Goal: Share content: Share content

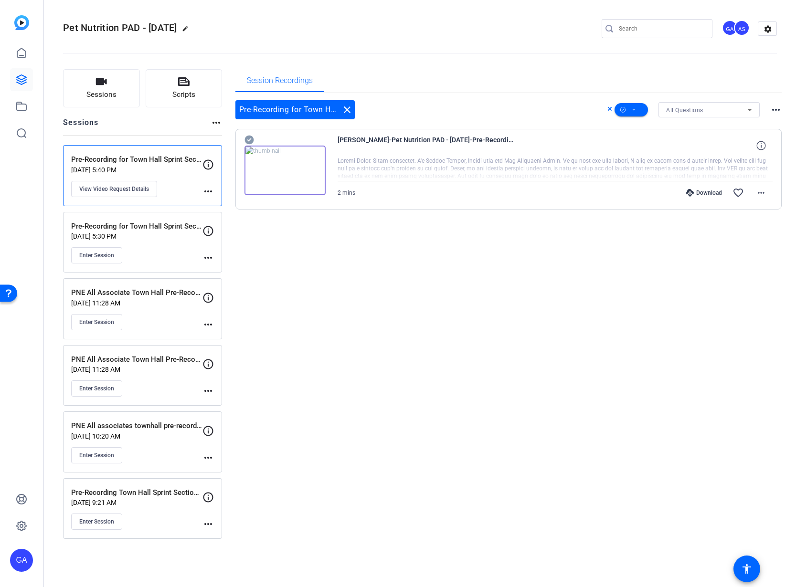
click at [748, 66] on div "Sessions Scripts Sessions more_horiz Pre-Recording for Town Hall Sprint Section…" at bounding box center [420, 304] width 752 height 494
click at [112, 80] on button "Sessions" at bounding box center [101, 88] width 77 height 38
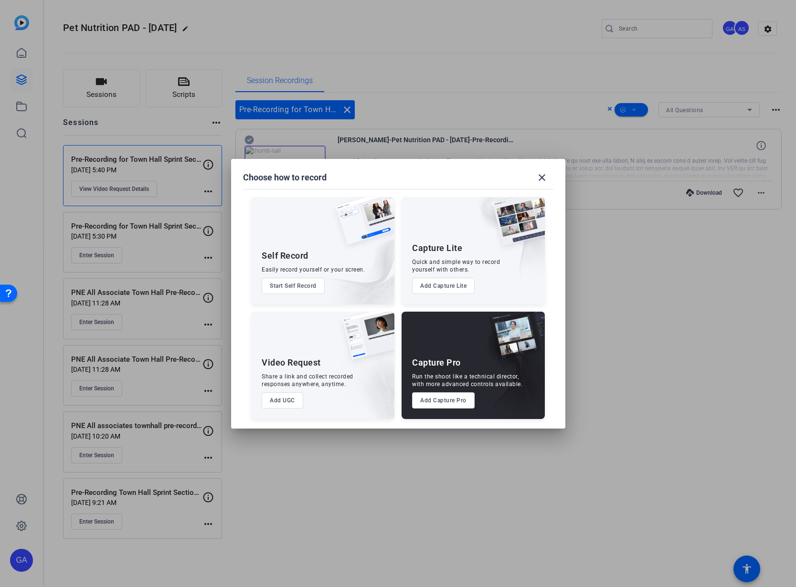
click at [116, 84] on div at bounding box center [398, 293] width 796 height 587
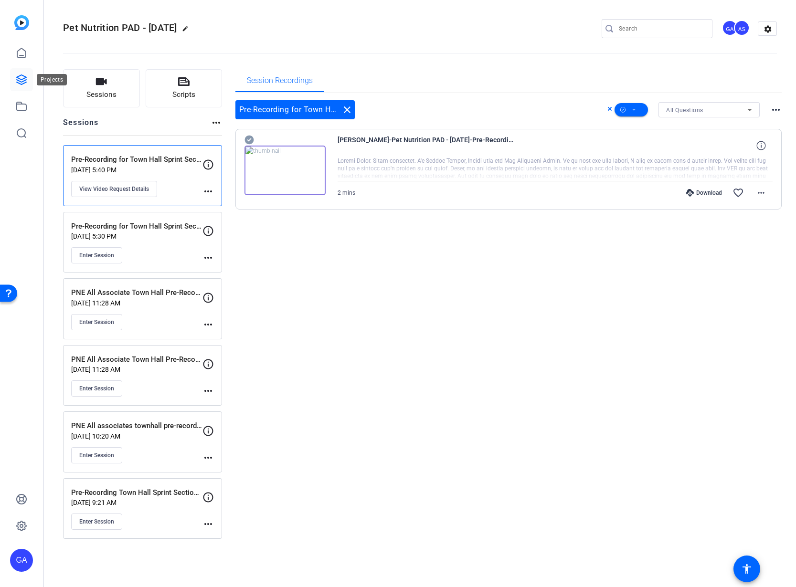
click at [23, 80] on icon at bounding box center [21, 79] width 11 height 11
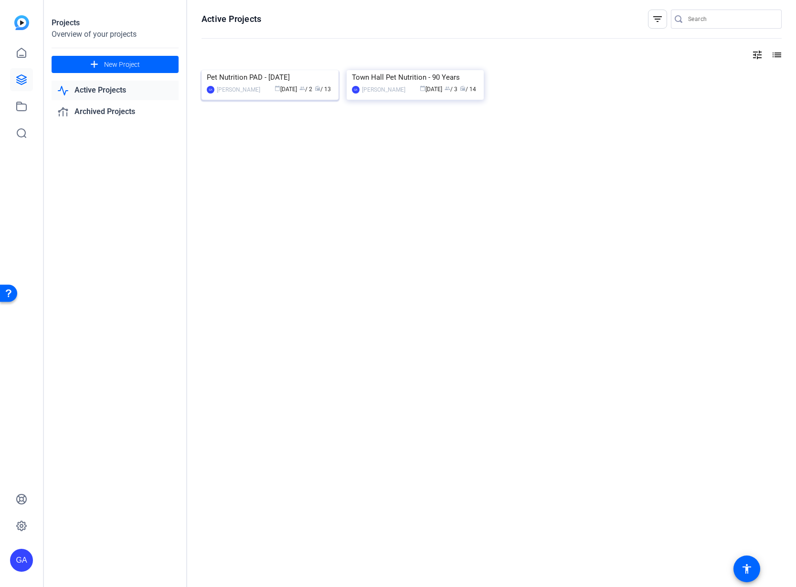
click at [326, 70] on img at bounding box center [269, 70] width 137 height 0
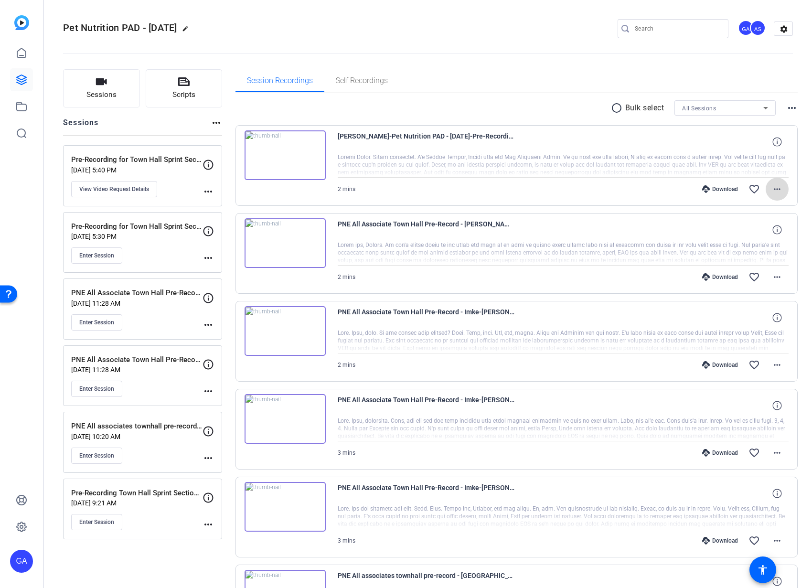
click at [765, 192] on span at bounding box center [776, 189] width 23 height 23
click at [757, 247] on span "Share MP4" at bounding box center [746, 244] width 57 height 11
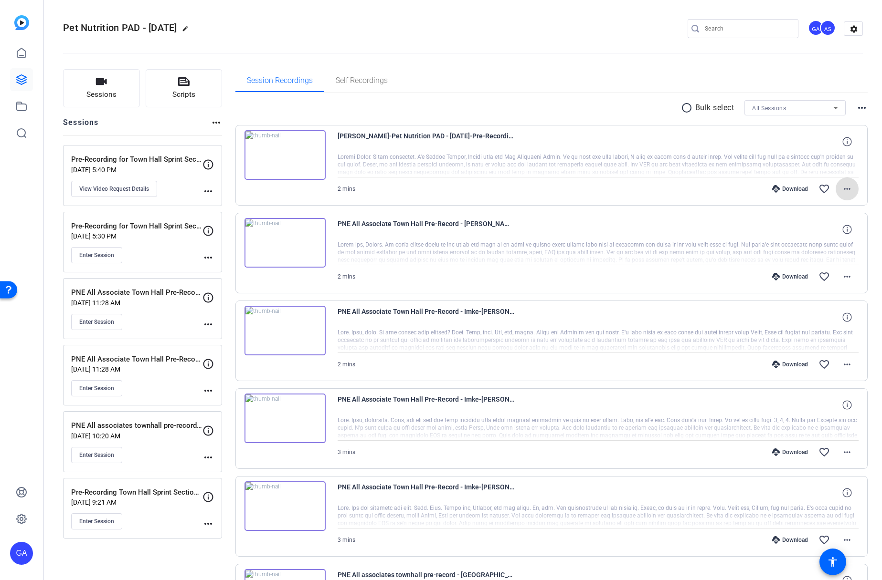
click at [795, 190] on mat-icon "more_horiz" at bounding box center [846, 188] width 11 height 11
click at [795, 246] on span "Share MP4" at bounding box center [816, 244] width 57 height 11
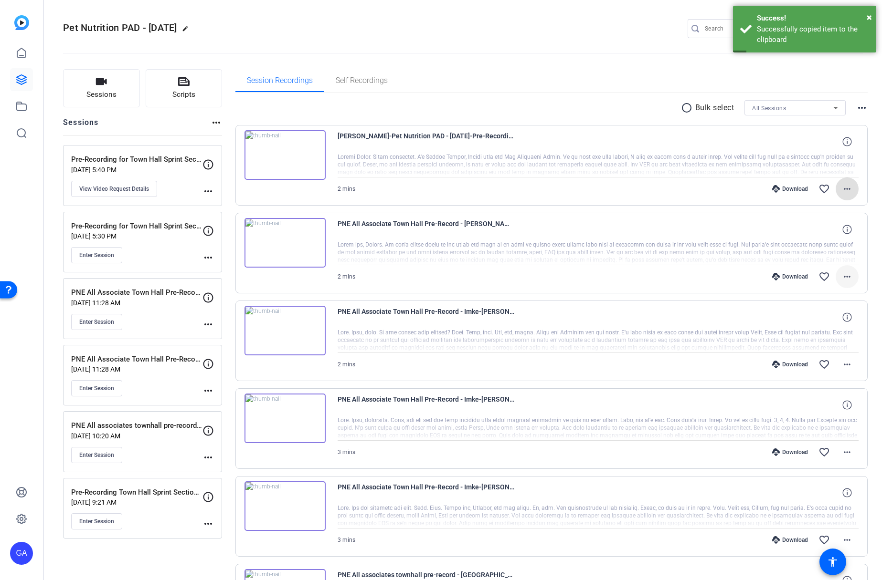
click at [795, 282] on mat-icon "more_horiz" at bounding box center [846, 276] width 11 height 11
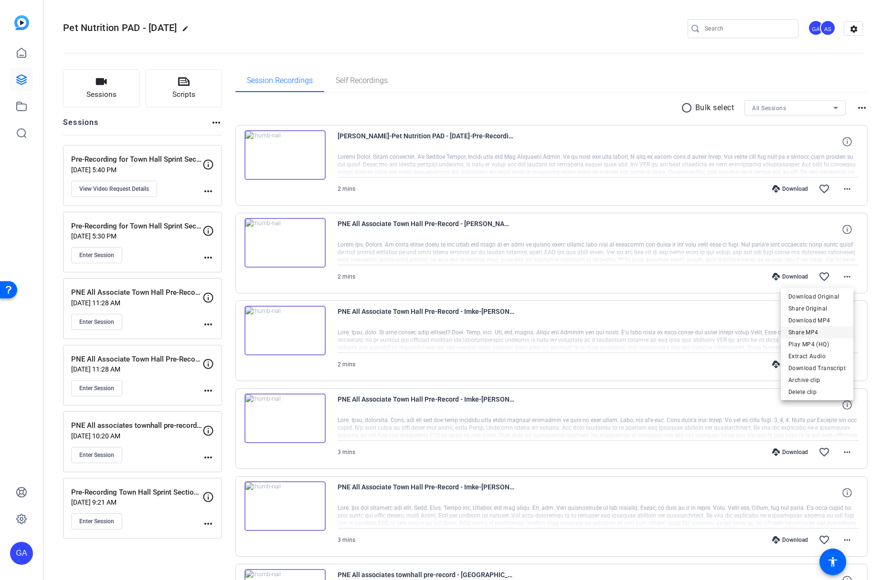
click at [795, 336] on span "Share MP4" at bounding box center [816, 332] width 57 height 11
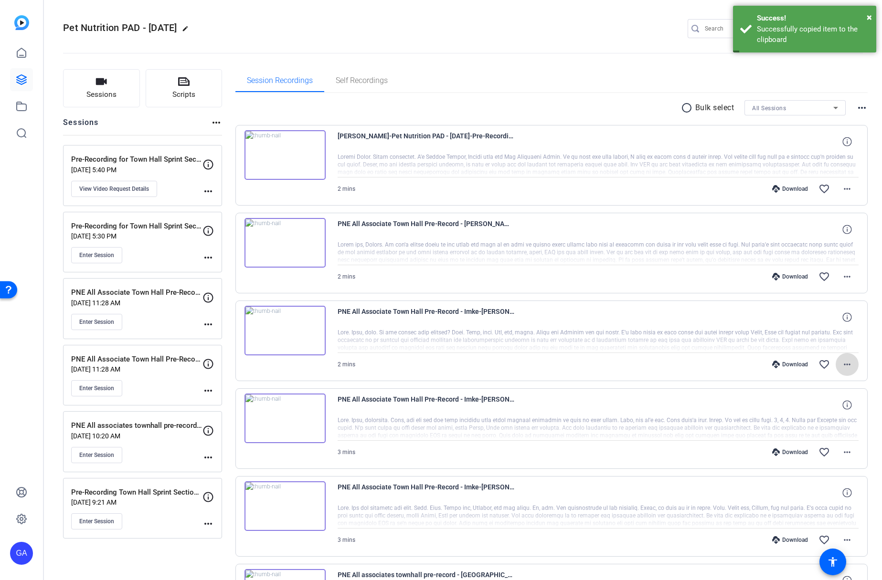
click at [795, 366] on mat-icon "more_horiz" at bounding box center [846, 364] width 11 height 11
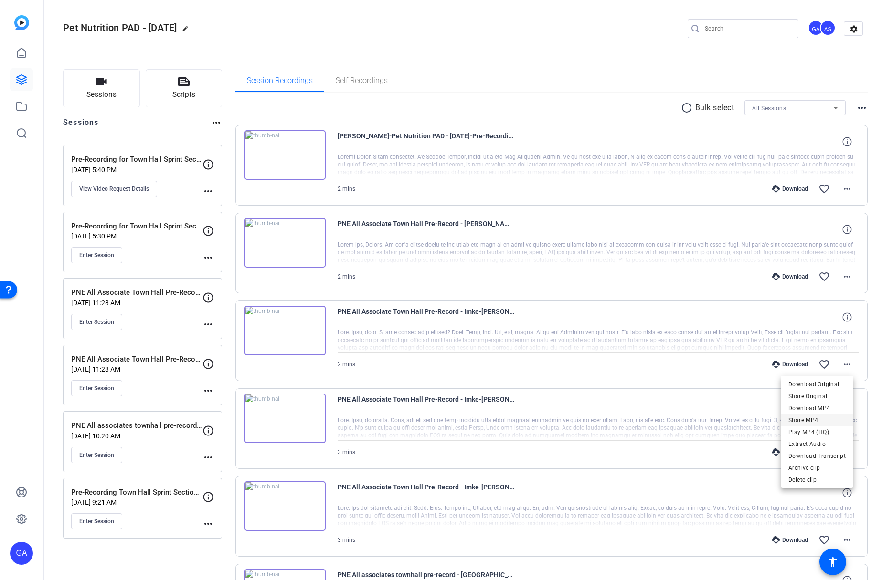
drag, startPoint x: 812, startPoint y: 406, endPoint x: 807, endPoint y: 422, distance: 17.4
click at [795, 422] on div "Download Original Share Original Download MP4 Share MP4 Play MP4 (HQ) Extract A…" at bounding box center [816, 421] width 73 height 84
click at [684, 105] on mat-icon "radio_button_unchecked" at bounding box center [688, 107] width 14 height 11
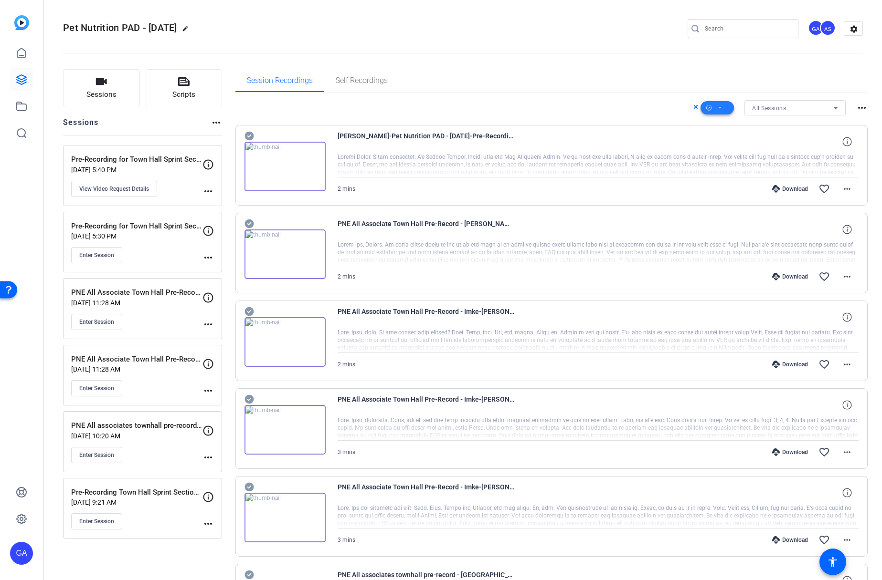
click at [724, 107] on span at bounding box center [716, 107] width 33 height 23
click at [736, 158] on span "Download MP4" at bounding box center [728, 158] width 51 height 11
click at [790, 110] on div "All Sessions" at bounding box center [792, 108] width 81 height 12
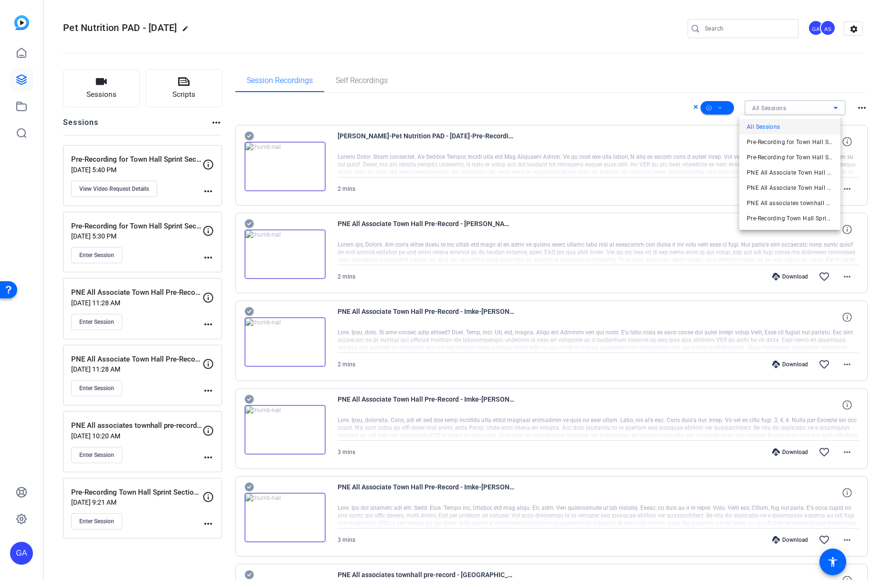
click at [790, 110] on div at bounding box center [441, 290] width 882 height 580
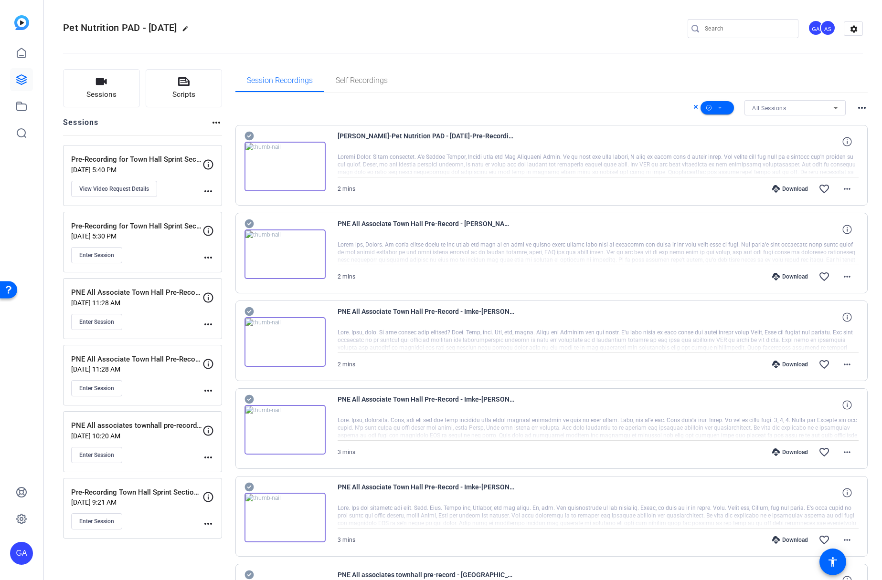
click at [795, 107] on mat-icon "more_horiz" at bounding box center [861, 107] width 11 height 11
click at [795, 107] on div at bounding box center [441, 290] width 882 height 580
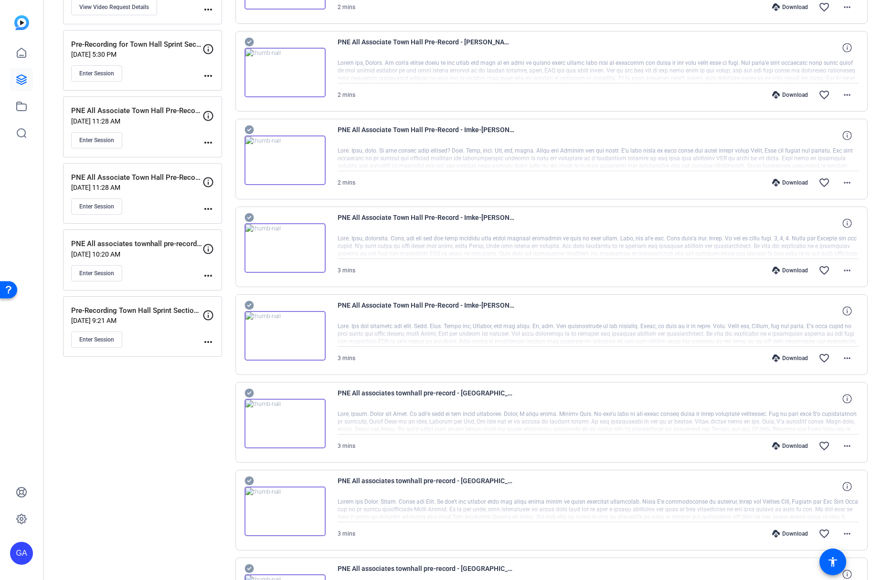
scroll to position [170, 0]
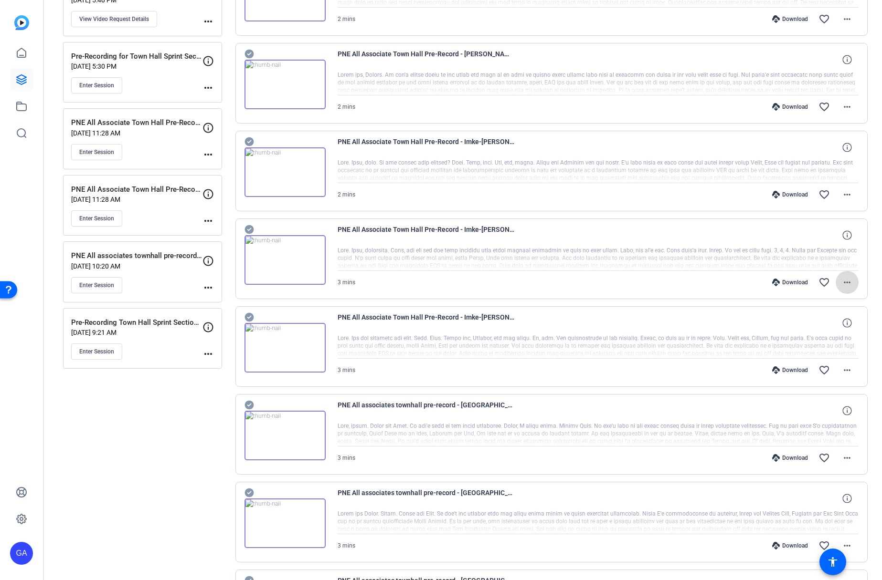
click at [795, 287] on span at bounding box center [846, 282] width 23 height 23
click at [795, 340] on span "Share MP4" at bounding box center [816, 338] width 57 height 11
click at [795, 369] on mat-icon "more_horiz" at bounding box center [846, 370] width 11 height 11
click at [795, 428] on span "Share MP4" at bounding box center [816, 426] width 57 height 11
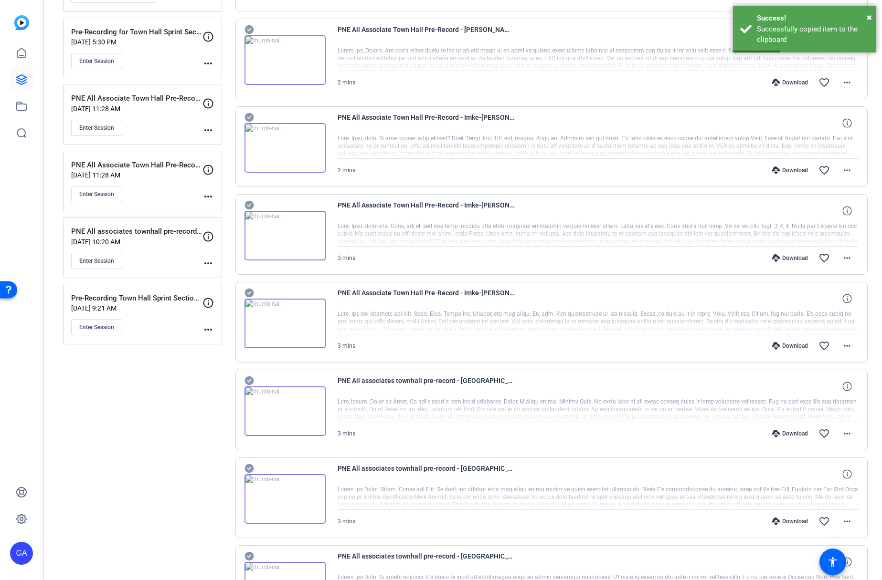
scroll to position [200, 0]
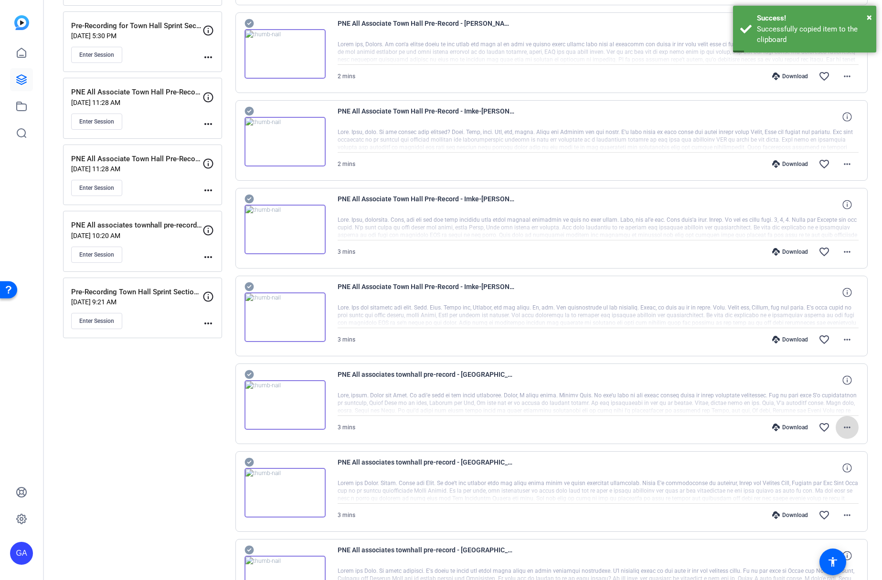
click at [795, 428] on mat-icon "more_horiz" at bounding box center [846, 427] width 11 height 11
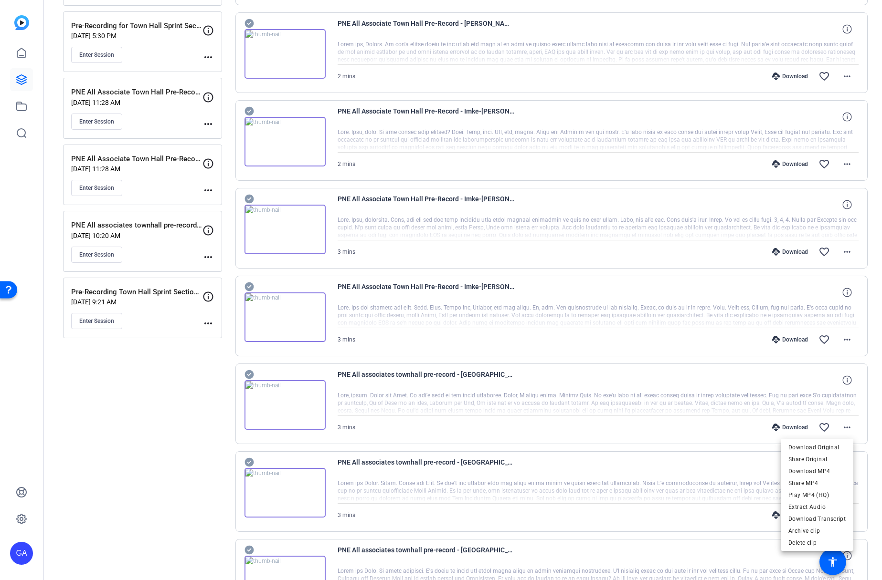
click at [795, 423] on div at bounding box center [441, 290] width 882 height 580
click at [795, 426] on mat-icon "more_horiz" at bounding box center [846, 427] width 11 height 11
click at [795, 485] on span "Share MP4" at bounding box center [816, 483] width 57 height 11
click at [795, 511] on mat-icon "more_horiz" at bounding box center [846, 515] width 11 height 11
click at [795, 438] on span "Share MP4" at bounding box center [816, 436] width 57 height 11
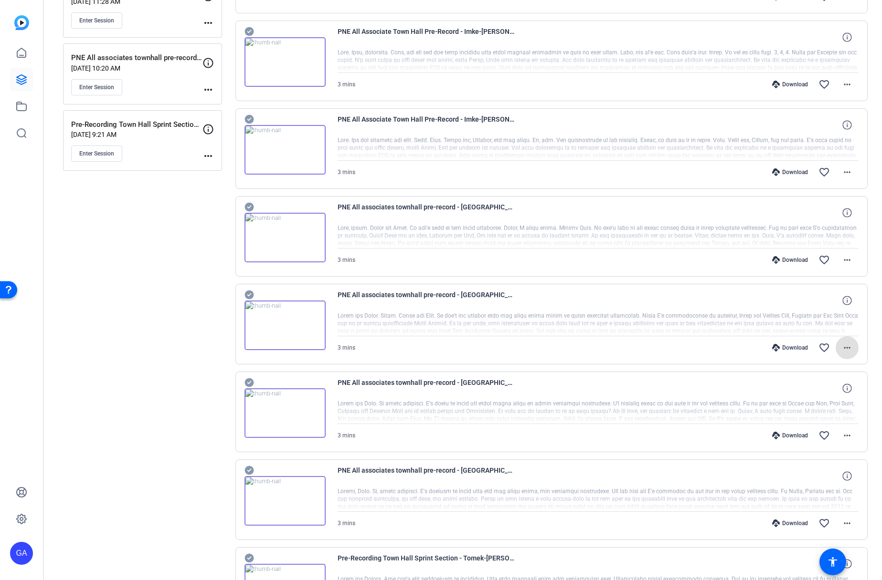
scroll to position [475, 0]
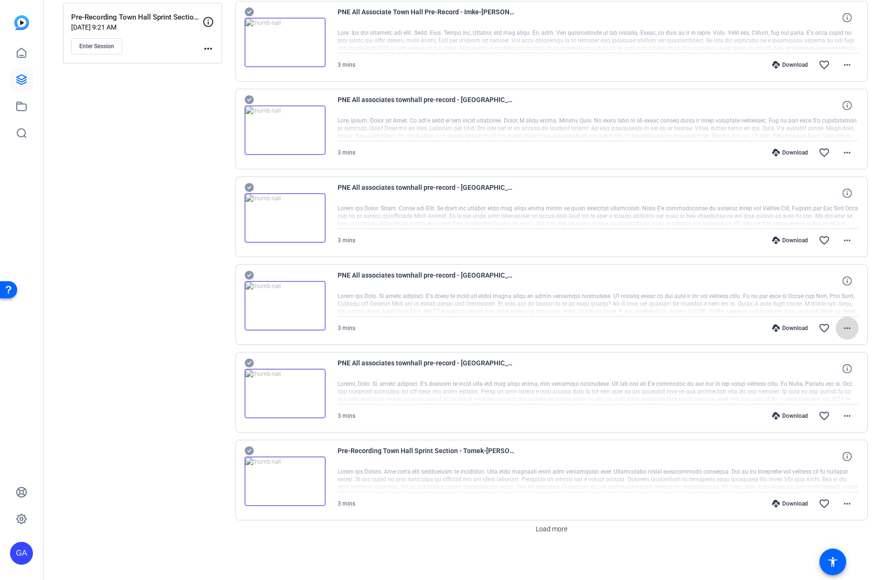
click at [795, 328] on mat-icon "more_horiz" at bounding box center [846, 328] width 11 height 11
click at [795, 385] on span "Share MP4" at bounding box center [816, 384] width 57 height 11
click at [795, 414] on mat-icon "more_horiz" at bounding box center [846, 416] width 11 height 11
click at [795, 474] on span "Share MP4" at bounding box center [816, 471] width 57 height 11
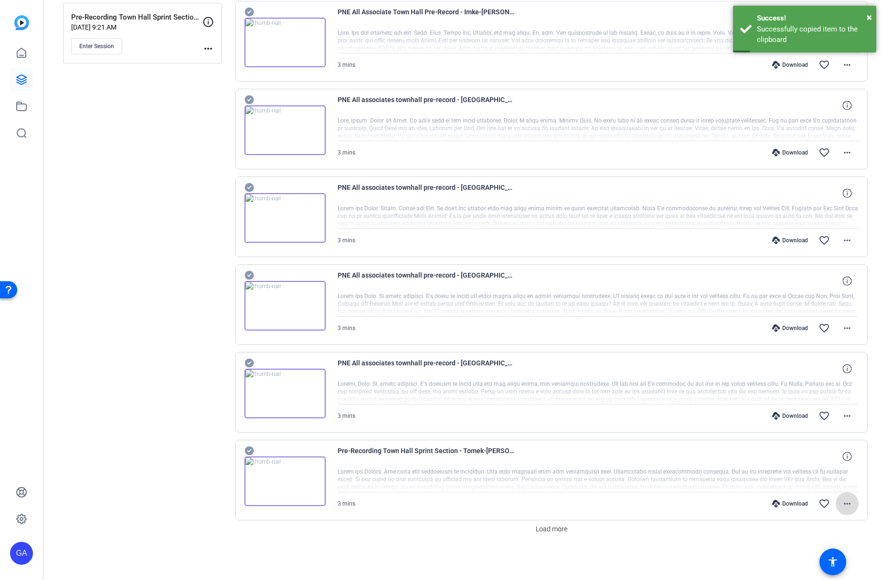
click at [795, 505] on mat-icon "more_horiz" at bounding box center [846, 503] width 11 height 11
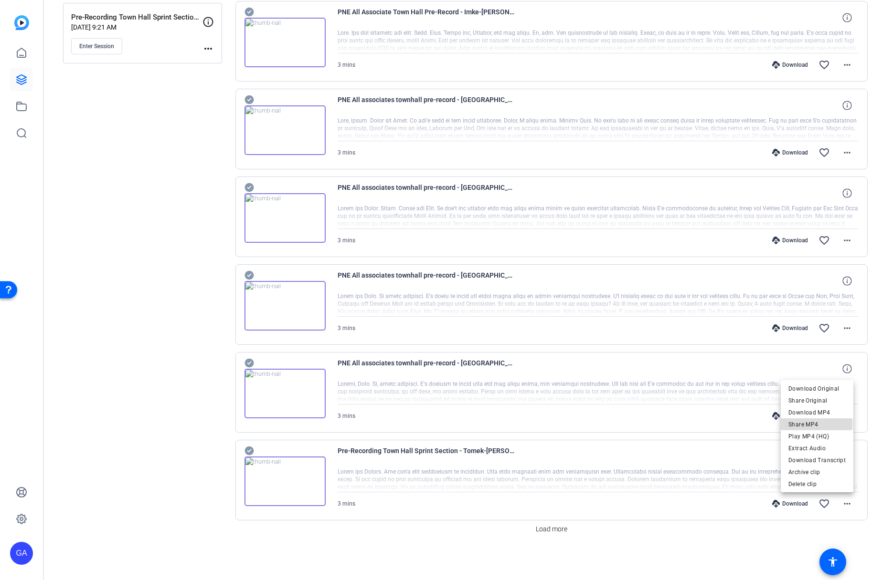
click at [795, 424] on span "Share MP4" at bounding box center [816, 424] width 57 height 11
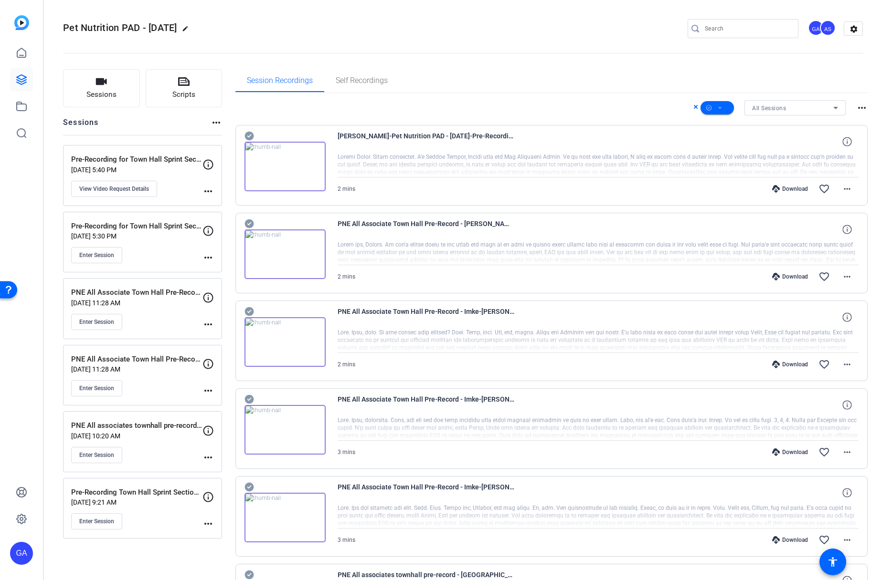
click at [359, 36] on openreel-divider-bar at bounding box center [463, 50] width 800 height 29
